Goal: Communication & Community: Answer question/provide support

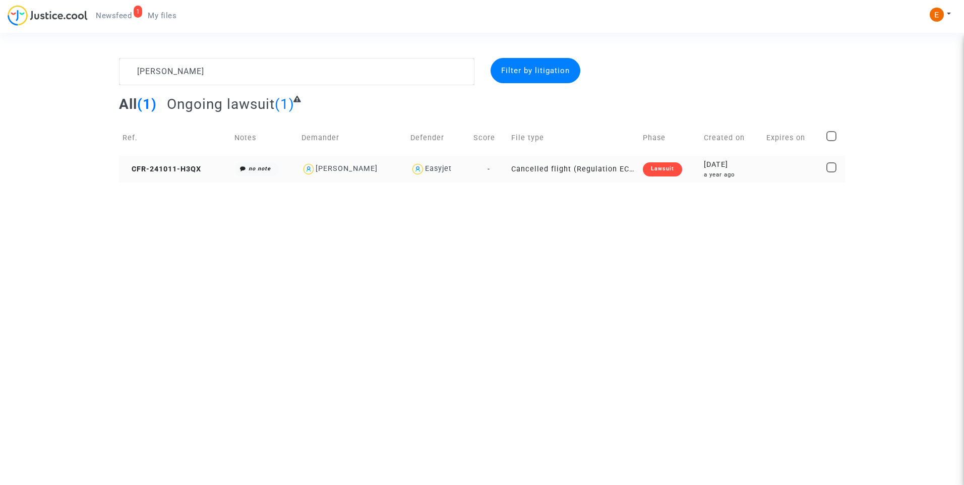
type textarea "[PERSON_NAME]"
click at [675, 169] on div "Lawsuit" at bounding box center [662, 169] width 39 height 14
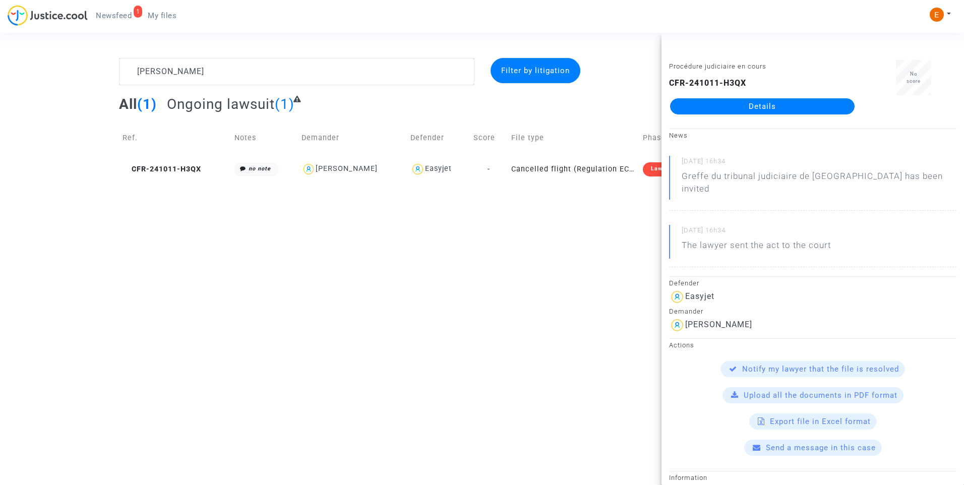
click at [766, 104] on link "Details" at bounding box center [762, 106] width 185 height 16
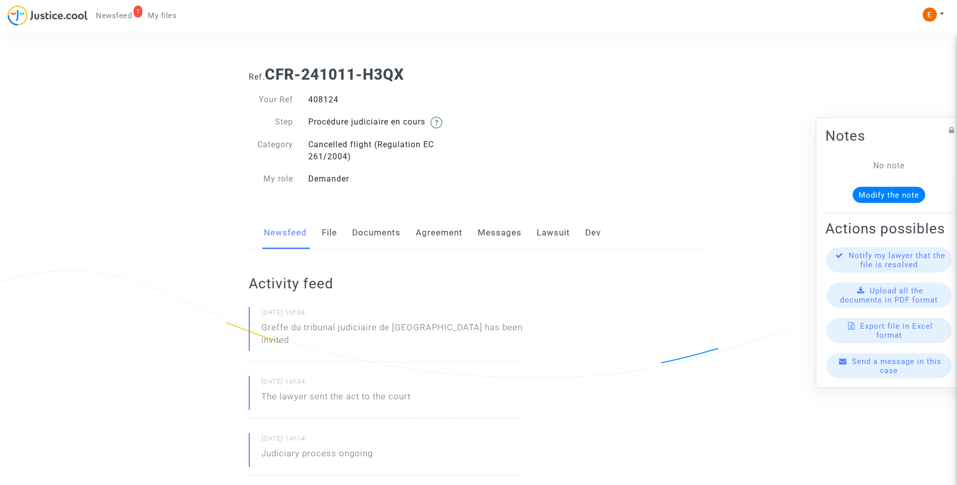
click at [515, 229] on link "Messages" at bounding box center [500, 232] width 44 height 33
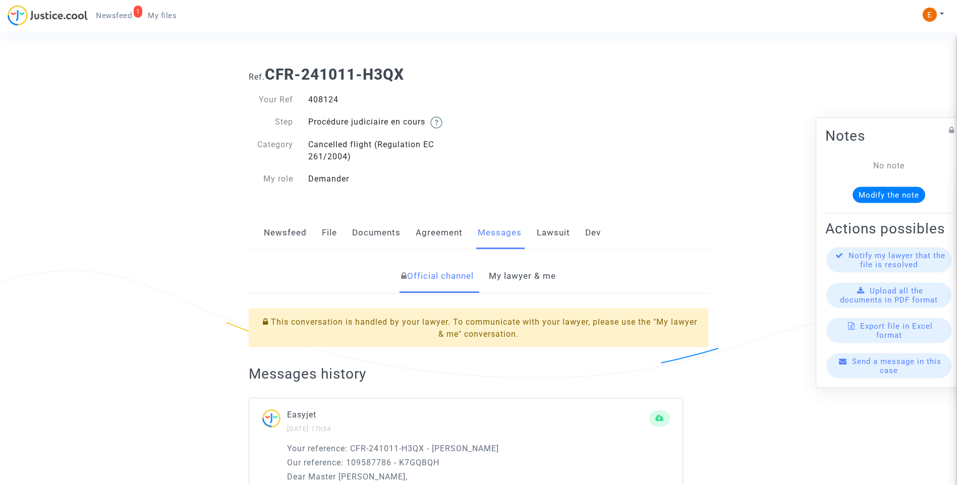
click at [538, 276] on link "My lawyer & me" at bounding box center [522, 276] width 67 height 33
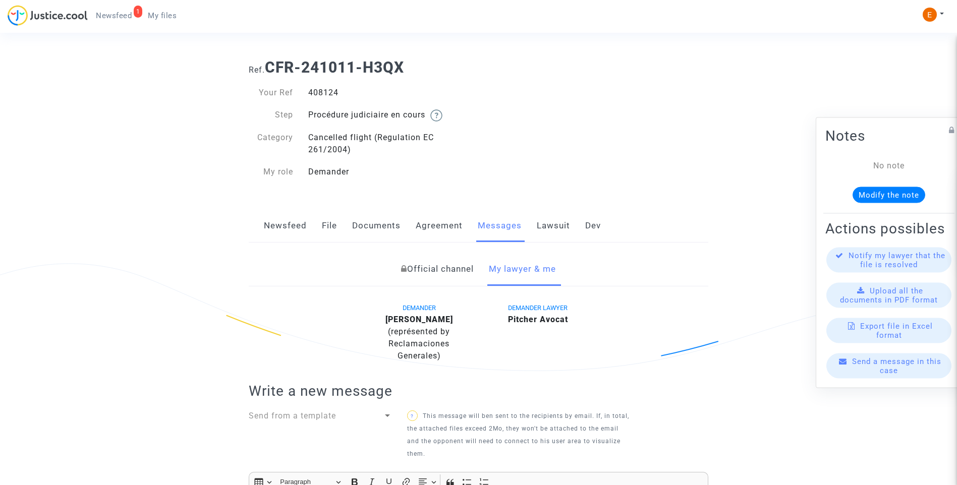
scroll to position [295, 0]
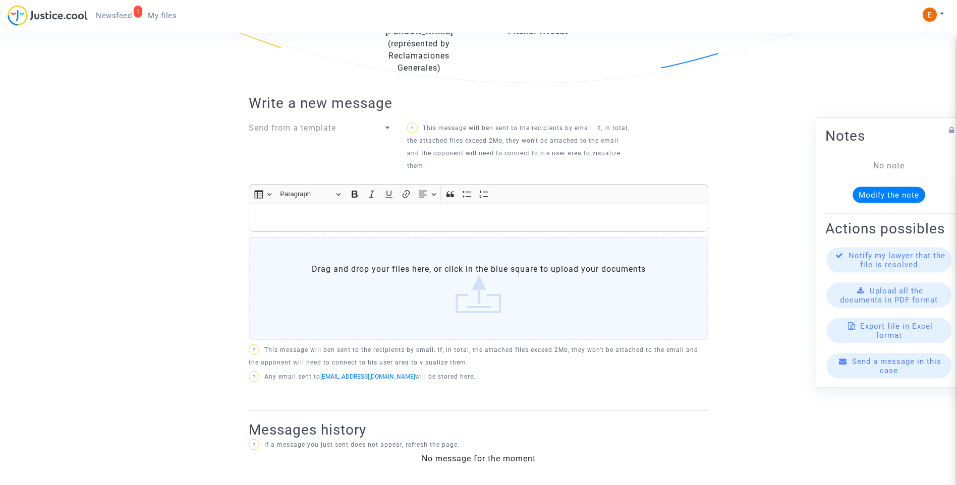
click at [472, 292] on label "Drag and drop your files here, or click in the blue square to upload your docum…" at bounding box center [478, 288] width 459 height 103
click at [0, 0] on input "Drag and drop your files here, or click in the blue square to upload your docum…" at bounding box center [0, 0] width 0 height 0
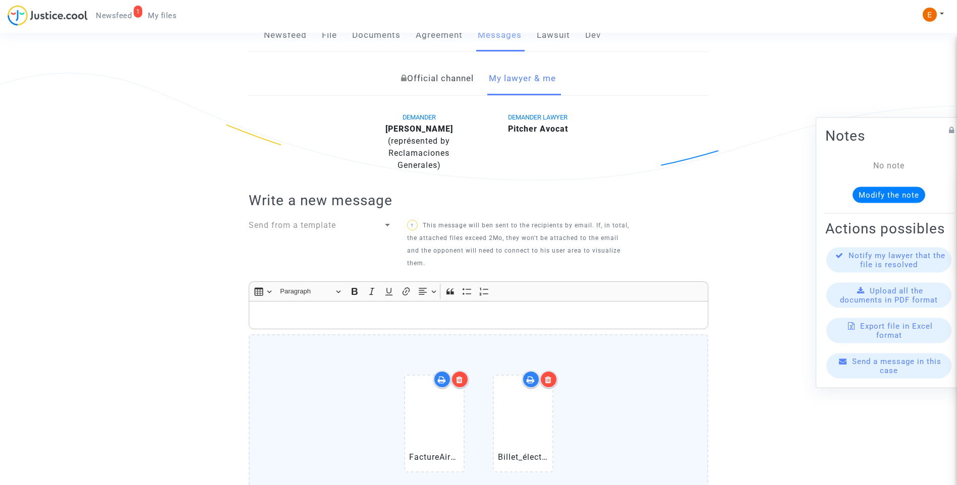
scroll to position [202, 0]
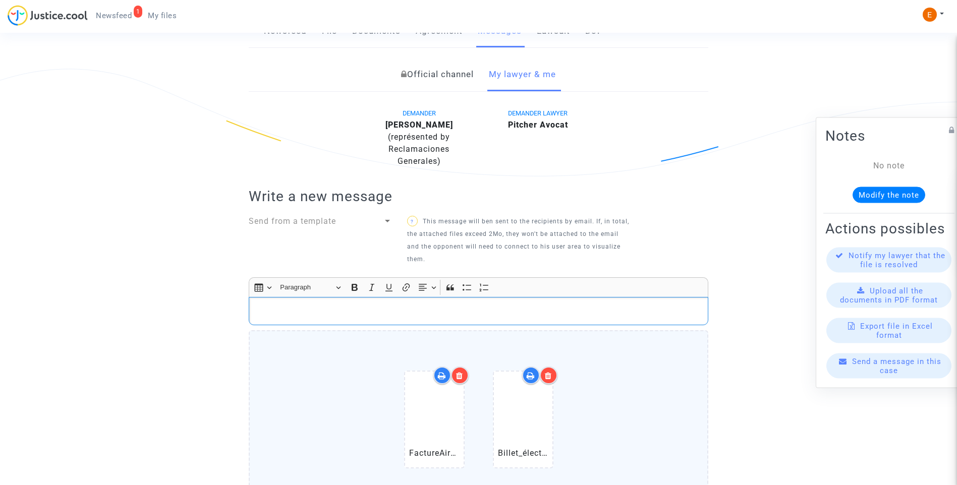
drag, startPoint x: 366, startPoint y: 313, endPoint x: 319, endPoint y: 310, distance: 46.5
click at [322, 305] on p "Rich Text Editor, main" at bounding box center [478, 311] width 449 height 13
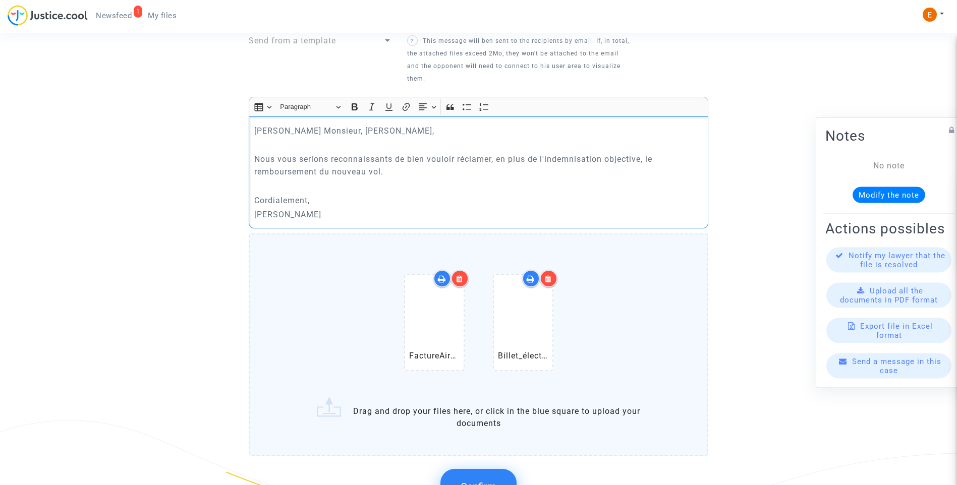
scroll to position [403, 0]
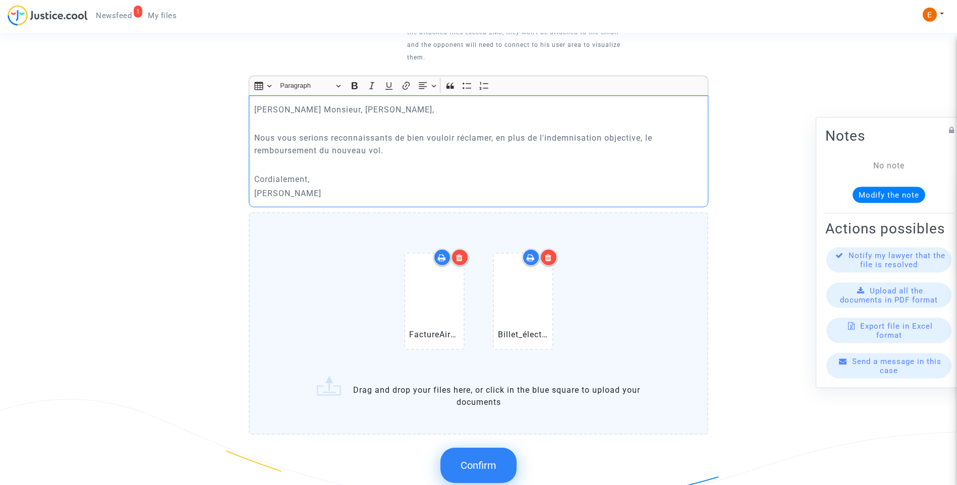
click at [484, 478] on button "Confirm" at bounding box center [478, 465] width 76 height 35
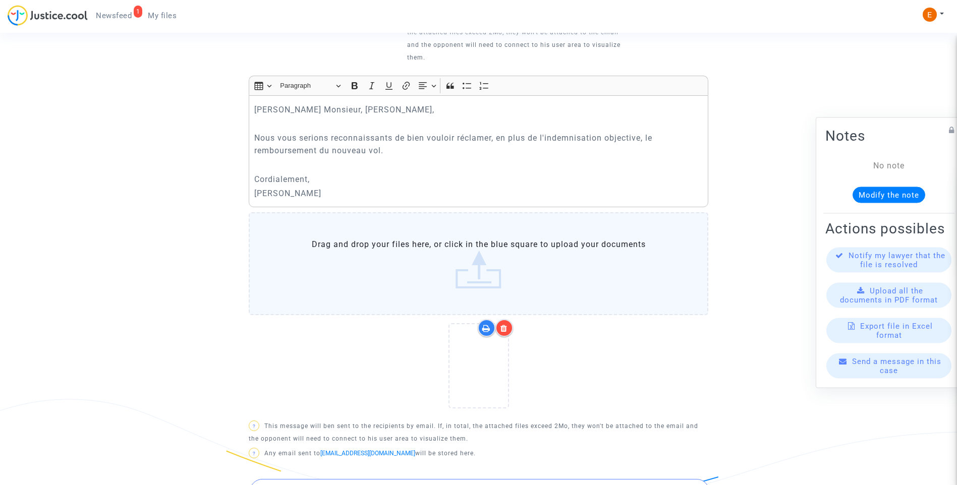
scroll to position [555, 0]
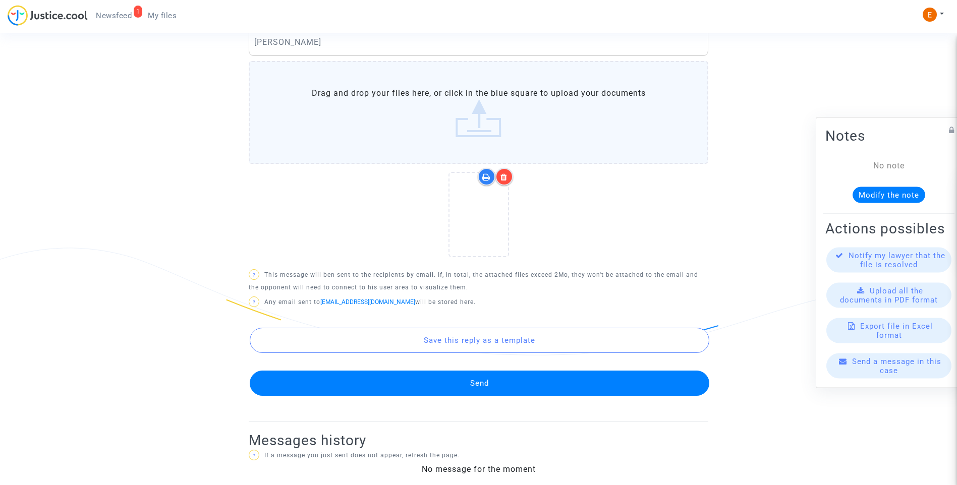
click at [476, 382] on button "Send" at bounding box center [479, 383] width 459 height 25
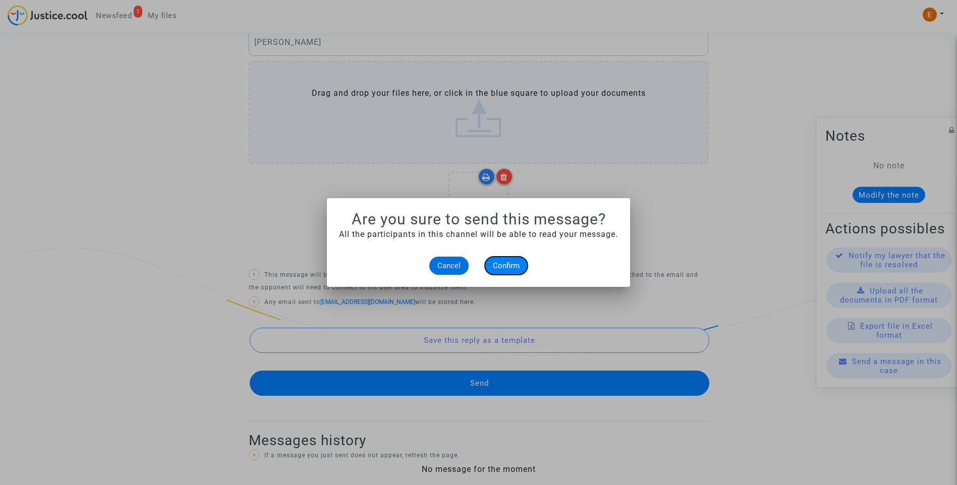
click at [506, 263] on span "Confirm" at bounding box center [506, 265] width 27 height 9
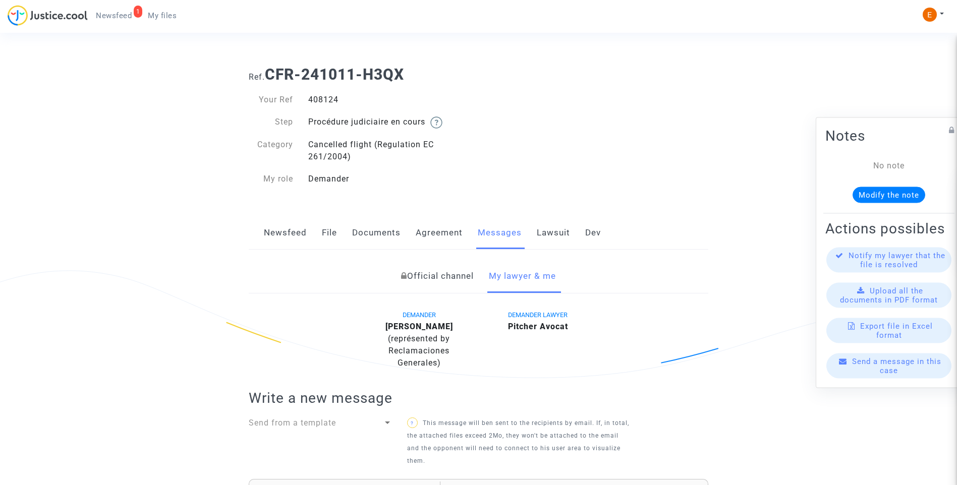
click at [330, 230] on link "File" at bounding box center [329, 232] width 15 height 33
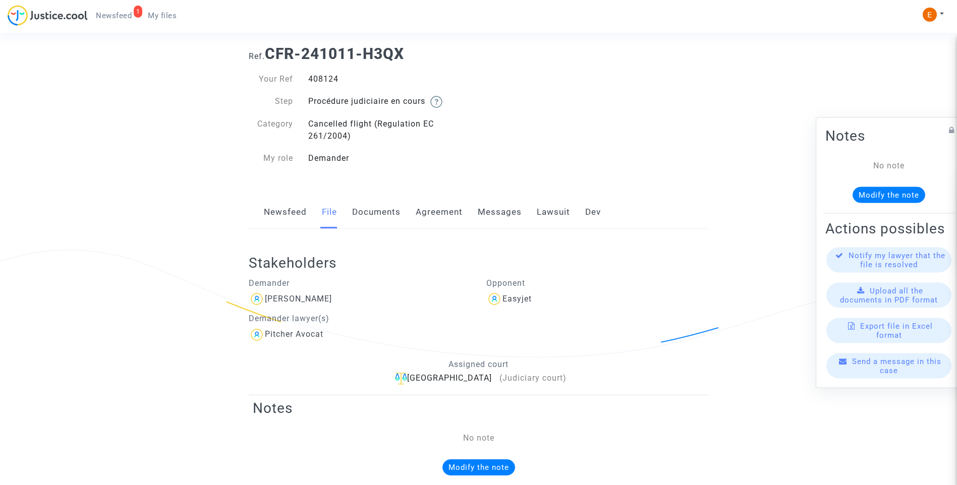
scroll to position [12, 0]
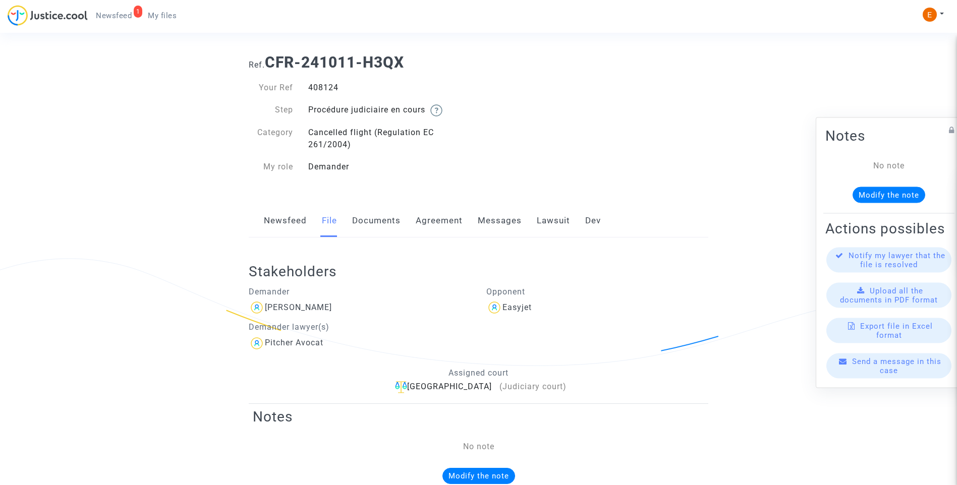
click at [494, 224] on link "Messages" at bounding box center [500, 220] width 44 height 33
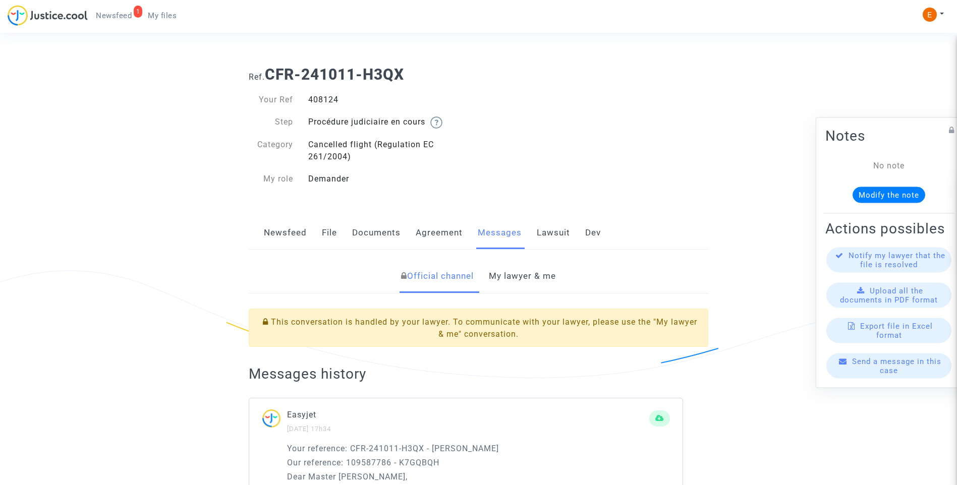
click at [539, 269] on link "My lawyer & me" at bounding box center [522, 276] width 67 height 33
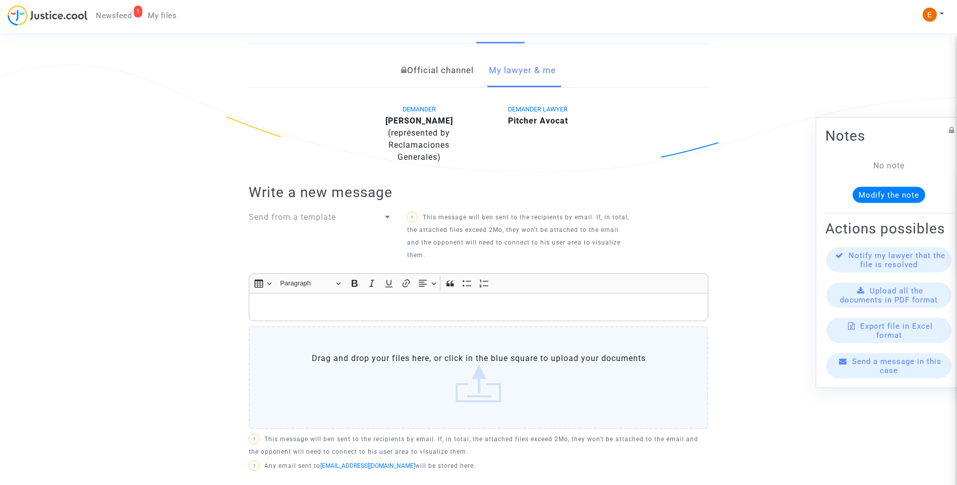
scroll to position [205, 0]
